Goal: Information Seeking & Learning: Learn about a topic

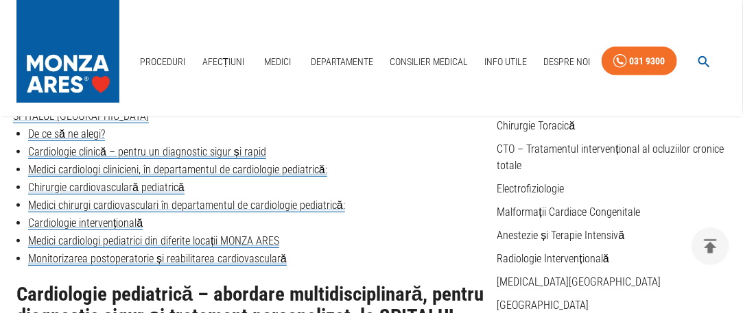
scroll to position [69, 0]
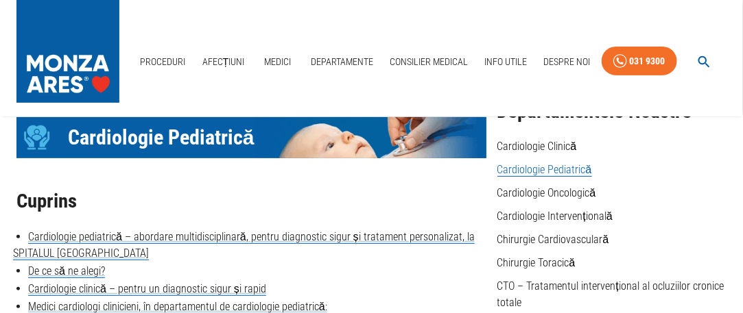
click at [512, 167] on link "Cardiologie Pediatrică" at bounding box center [544, 170] width 95 height 14
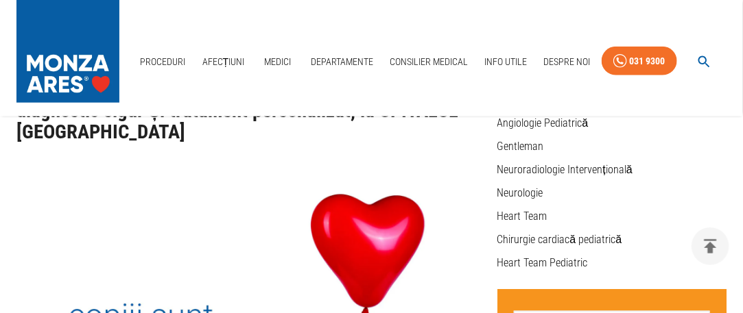
scroll to position [137, 0]
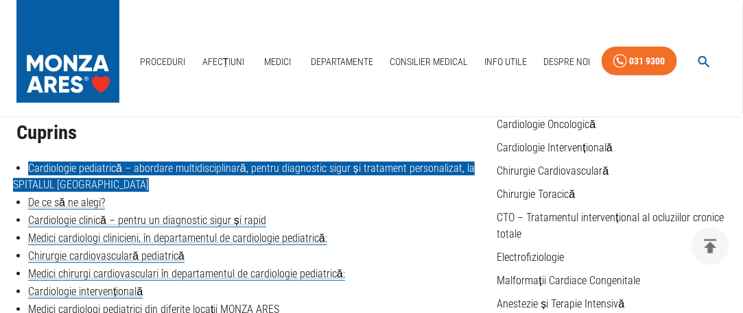
click at [201, 166] on link "Cardiologie pediatrică – abordare multidisciplinară, pentru diagnostic sigur și…" at bounding box center [244, 177] width 462 height 30
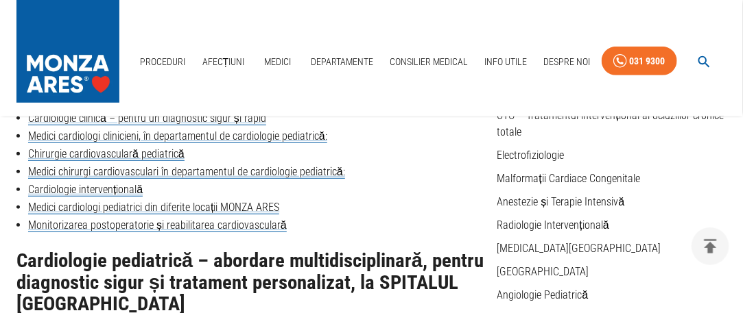
scroll to position [228, 0]
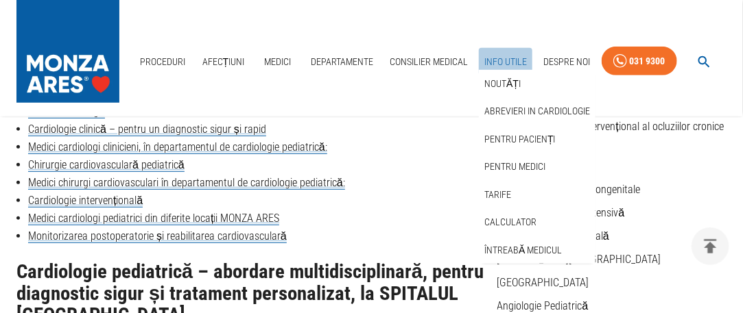
click at [503, 57] on link "Info Utile" at bounding box center [505, 62] width 53 height 28
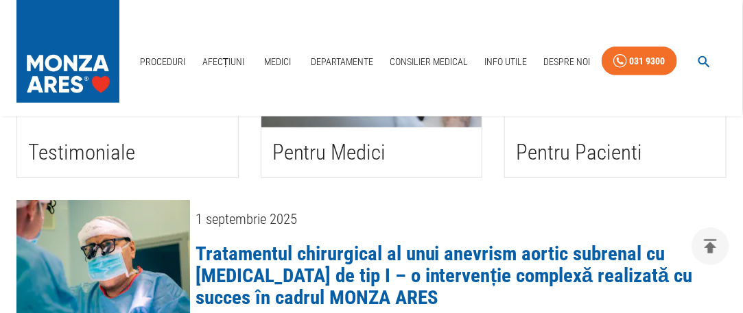
scroll to position [206, 0]
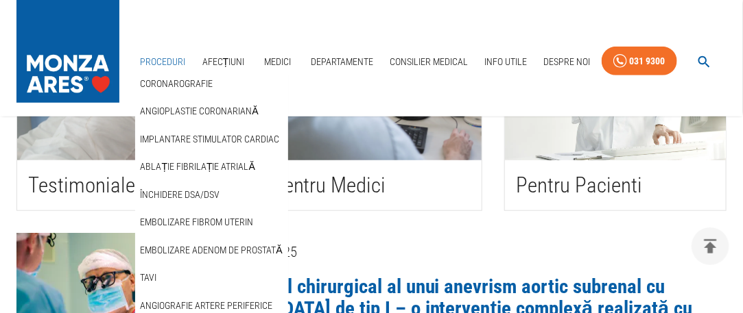
click at [158, 61] on link "Proceduri" at bounding box center [163, 62] width 56 height 28
